Goal: Transaction & Acquisition: Book appointment/travel/reservation

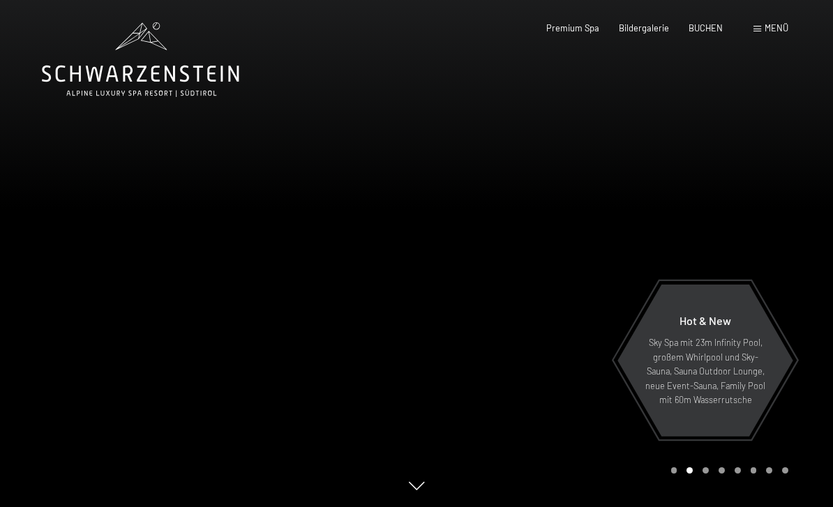
click at [711, 26] on span "BUCHEN" at bounding box center [706, 27] width 34 height 11
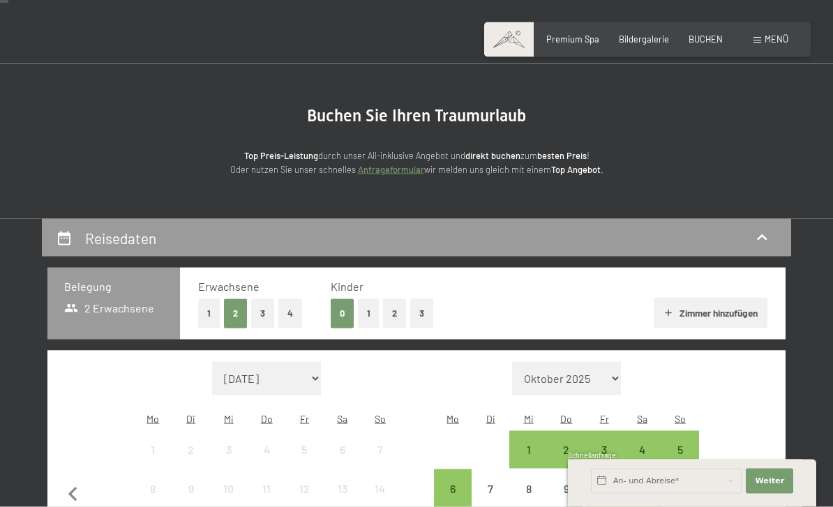
scroll to position [49, 0]
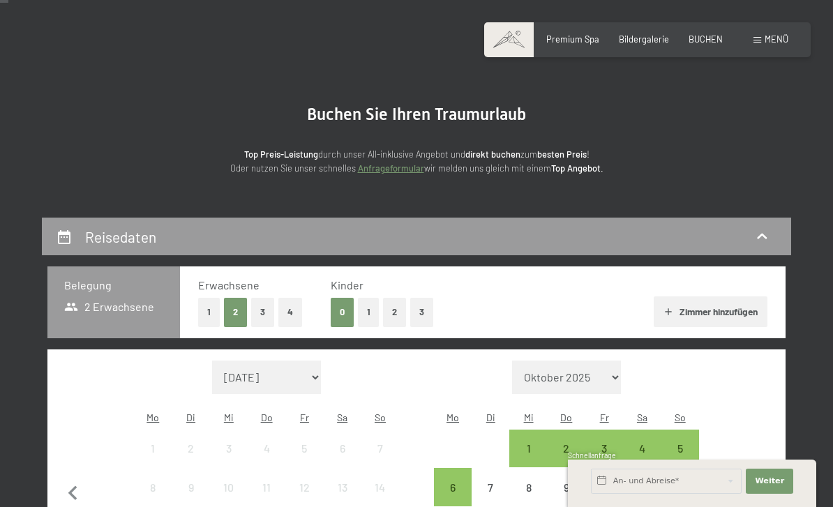
click at [213, 310] on button "1" at bounding box center [209, 312] width 22 height 29
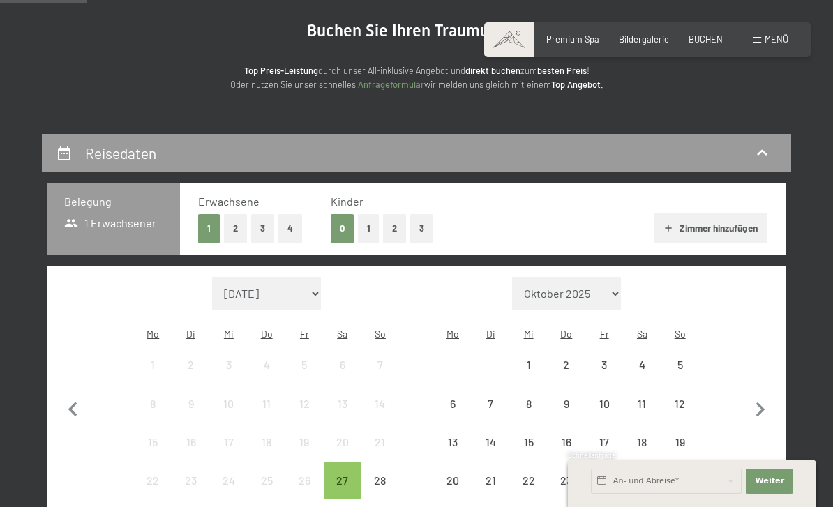
scroll to position [137, 0]
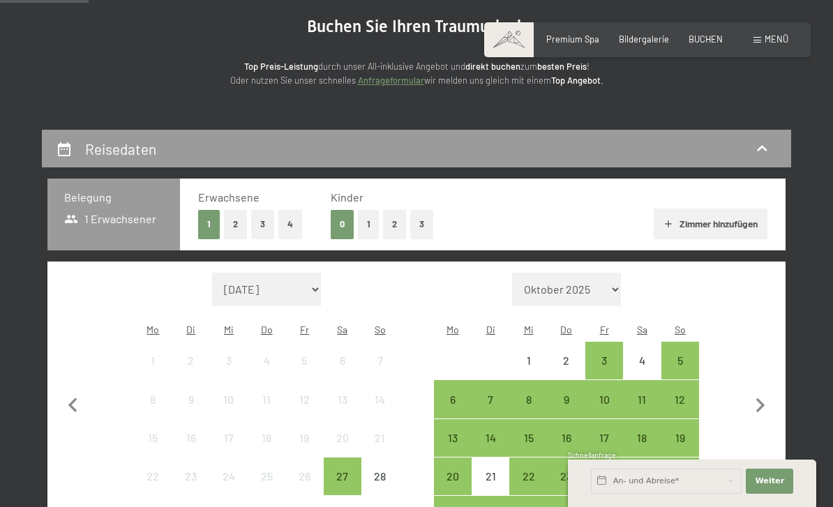
click at [290, 276] on select "[DATE] [DATE] [DATE] [DATE] [DATE] [DATE] [PERSON_NAME][DATE] [DATE] [DATE] [DA…" at bounding box center [266, 290] width 109 height 34
select select "[DATE]"
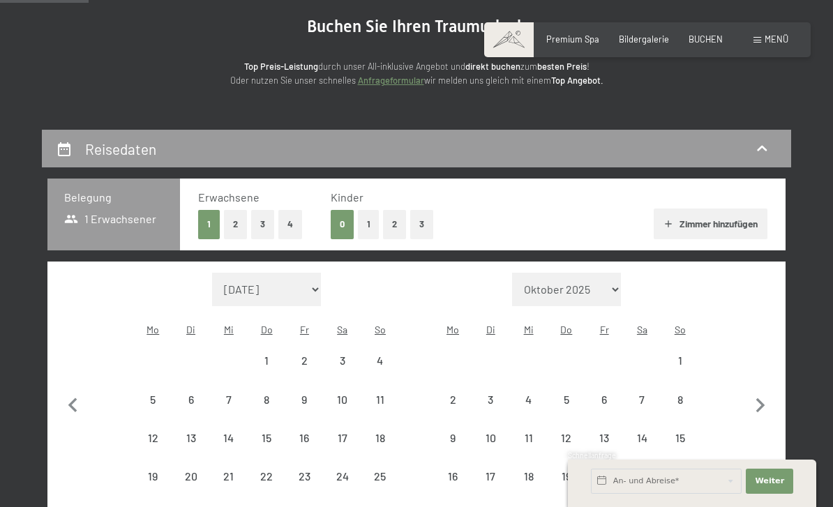
select select "[DATE]"
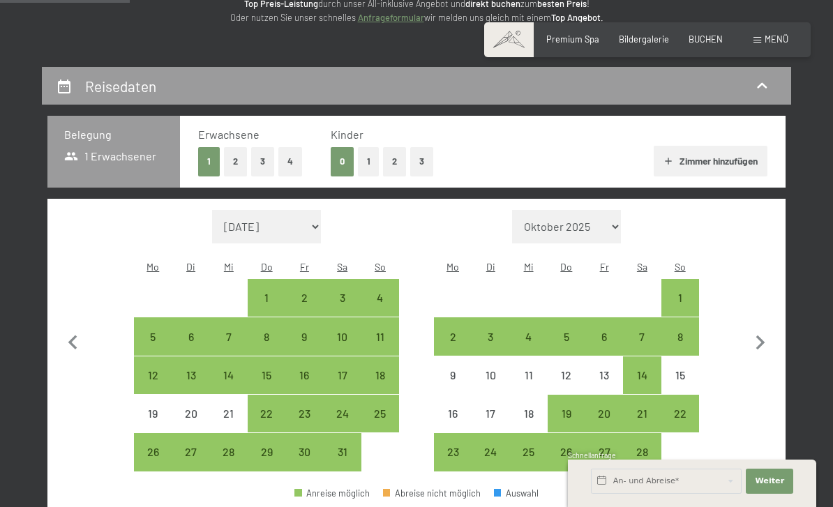
scroll to position [200, 0]
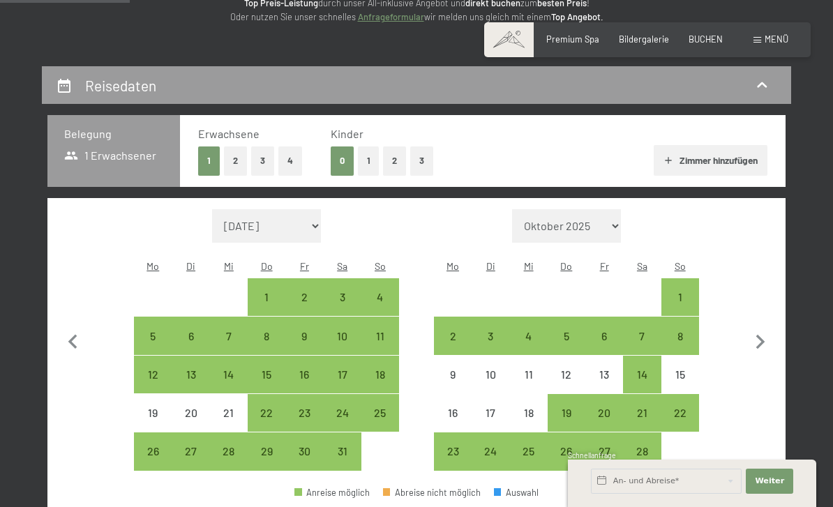
click at [161, 369] on div "12" at bounding box center [152, 386] width 35 height 35
select select "[DATE]"
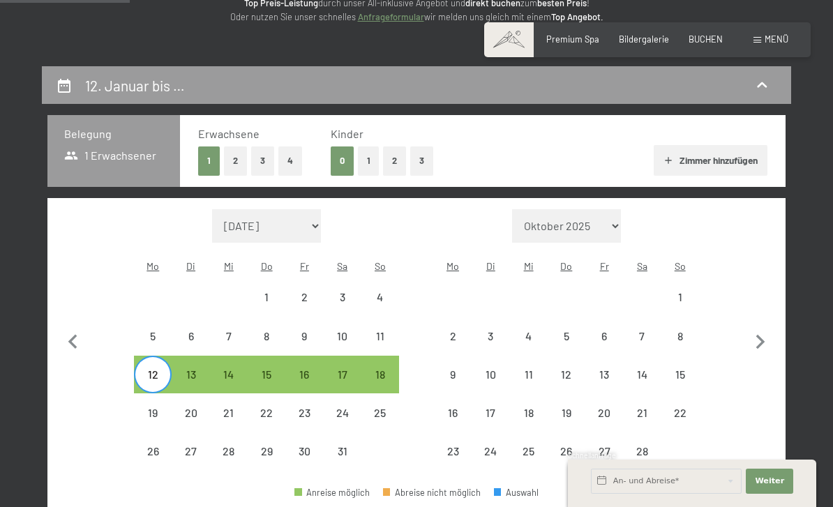
click at [230, 369] on div "14" at bounding box center [228, 386] width 35 height 35
select select "[DATE]"
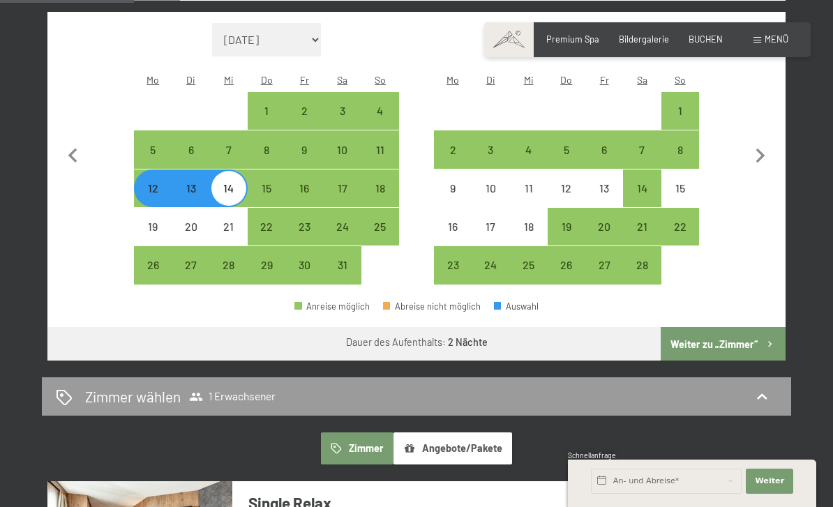
click at [734, 329] on button "Weiter zu „Zimmer“" at bounding box center [723, 344] width 125 height 34
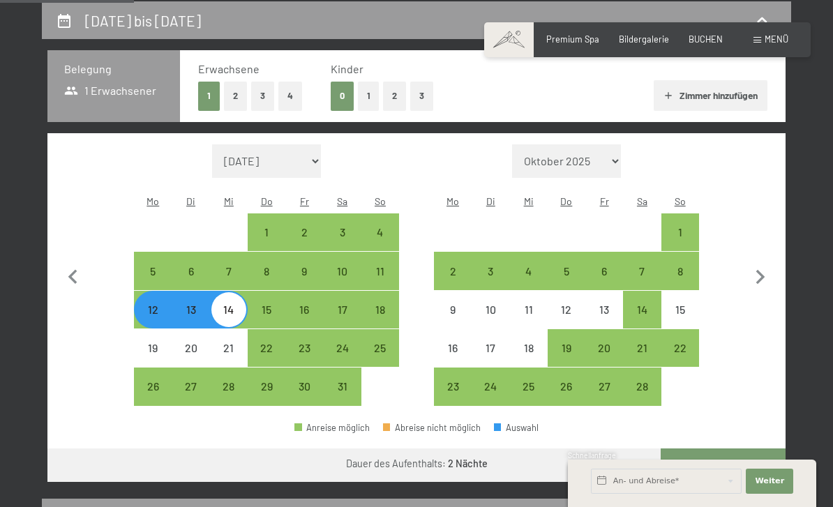
select select "[DATE]"
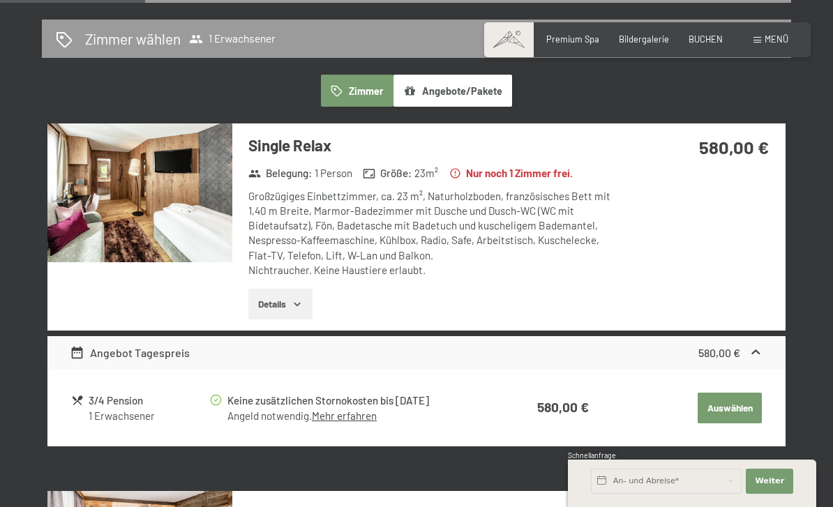
scroll to position [0, 0]
